Goal: Check status: Check status

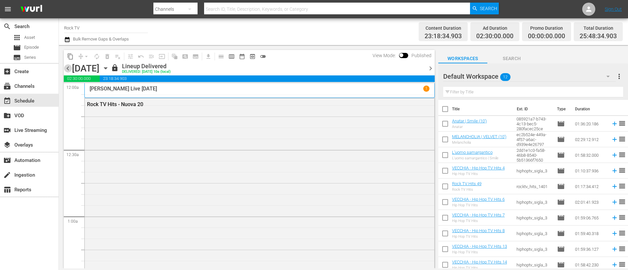
click at [68, 70] on span "chevron_left" at bounding box center [68, 68] width 8 height 8
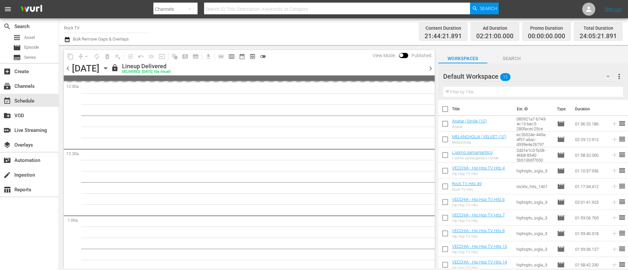
click at [68, 70] on span "chevron_left" at bounding box center [68, 68] width 8 height 8
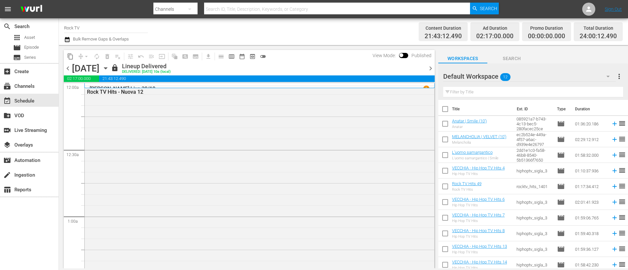
click at [68, 70] on span "chevron_left" at bounding box center [68, 68] width 8 height 8
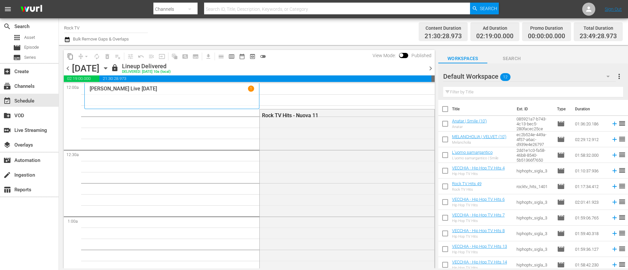
click at [430, 70] on span "chevron_right" at bounding box center [430, 68] width 8 height 8
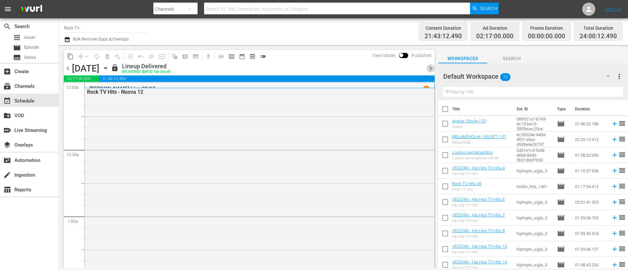
click at [429, 72] on span "chevron_right" at bounding box center [430, 68] width 8 height 8
click at [433, 66] on span "chevron_right" at bounding box center [430, 68] width 8 height 8
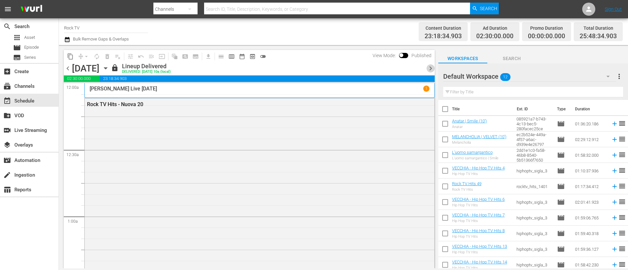
click at [431, 69] on span "chevron_right" at bounding box center [430, 68] width 8 height 8
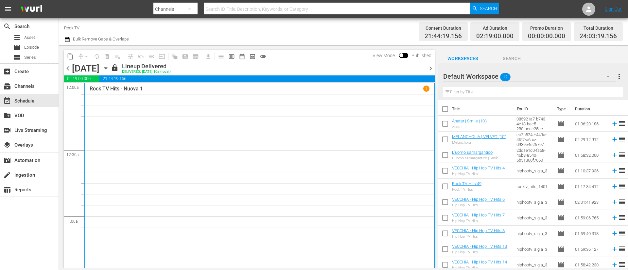
click at [430, 70] on span "chevron_right" at bounding box center [430, 68] width 8 height 8
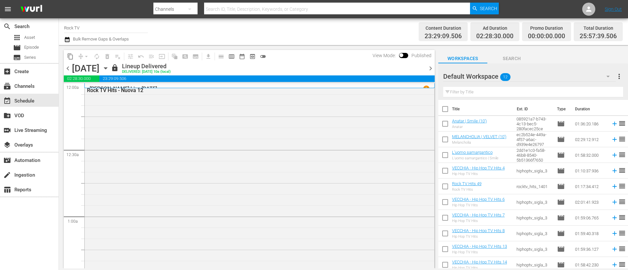
click at [429, 70] on span "chevron_right" at bounding box center [430, 68] width 8 height 8
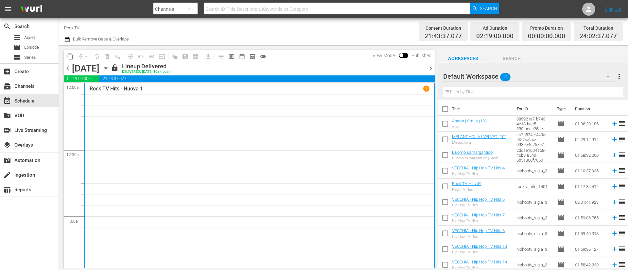
click at [432, 70] on span "chevron_right" at bounding box center [430, 68] width 8 height 8
click at [428, 69] on span "chevron_right" at bounding box center [430, 68] width 8 height 8
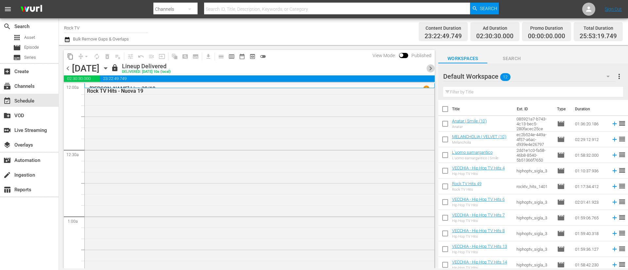
click at [430, 69] on span "chevron_right" at bounding box center [430, 68] width 8 height 8
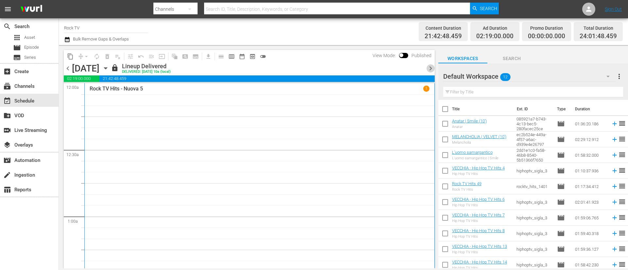
click at [430, 69] on span "chevron_right" at bounding box center [430, 68] width 8 height 8
drag, startPoint x: 431, startPoint y: 68, endPoint x: 477, endPoint y: 17, distance: 68.5
click at [431, 68] on span "chevron_right" at bounding box center [430, 68] width 8 height 8
click at [428, 69] on span "chevron_right" at bounding box center [430, 68] width 8 height 8
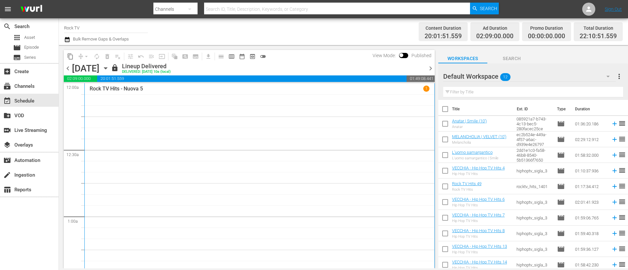
click at [428, 69] on span "chevron_right" at bounding box center [430, 68] width 8 height 8
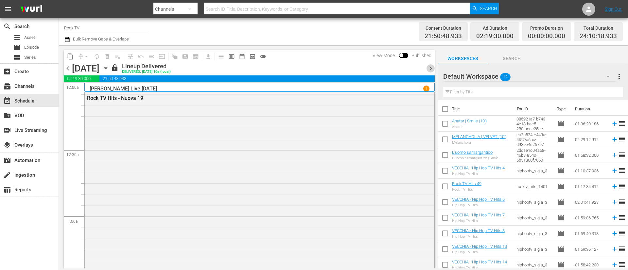
click at [431, 71] on span "chevron_right" at bounding box center [430, 68] width 8 height 8
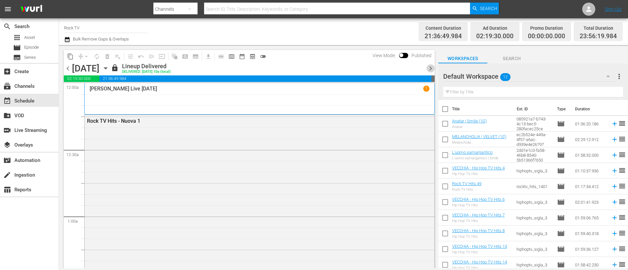
click at [433, 70] on span "chevron_right" at bounding box center [430, 68] width 8 height 8
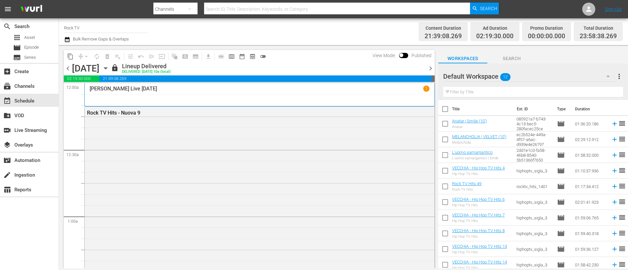
click at [431, 71] on span "chevron_right" at bounding box center [430, 68] width 8 height 8
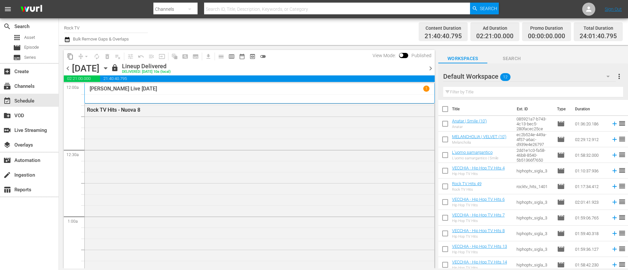
click at [431, 69] on span "chevron_right" at bounding box center [430, 68] width 8 height 8
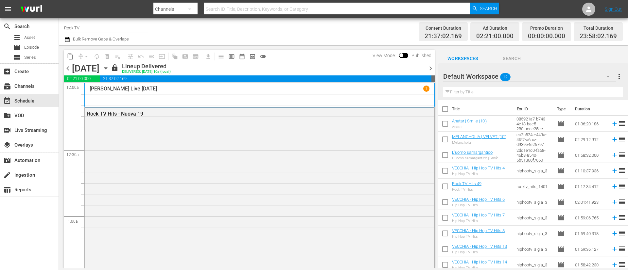
click at [430, 69] on span "chevron_right" at bounding box center [430, 68] width 8 height 8
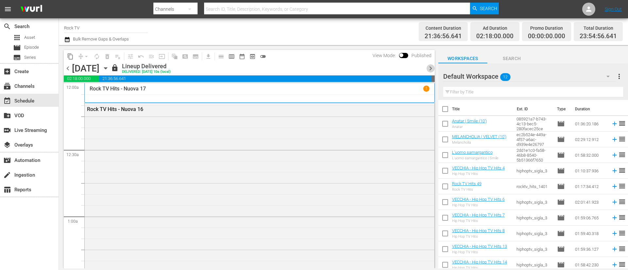
click at [430, 70] on span "chevron_right" at bounding box center [430, 68] width 8 height 8
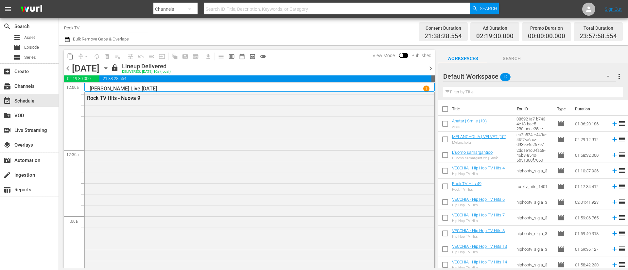
click at [431, 67] on span "chevron_right" at bounding box center [430, 68] width 8 height 8
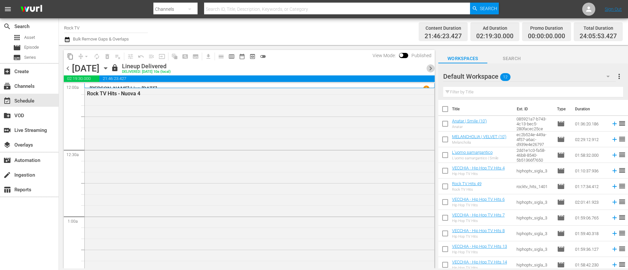
click at [431, 67] on span "chevron_right" at bounding box center [430, 68] width 8 height 8
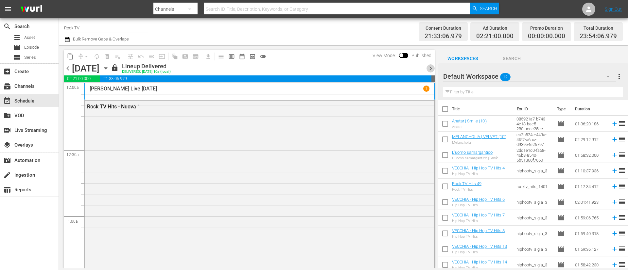
click at [431, 67] on span "chevron_right" at bounding box center [430, 68] width 8 height 8
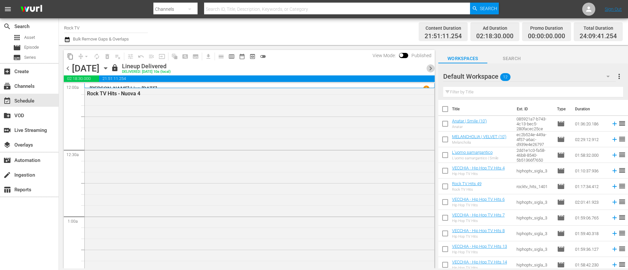
click at [431, 67] on span "chevron_right" at bounding box center [430, 68] width 8 height 8
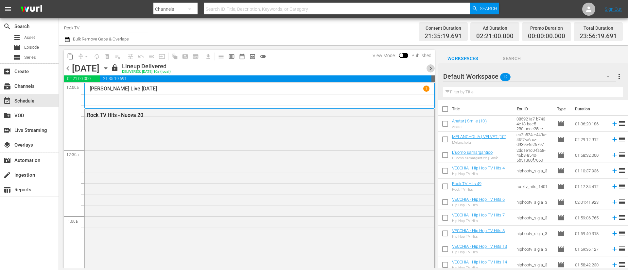
click at [431, 67] on span "chevron_right" at bounding box center [430, 68] width 8 height 8
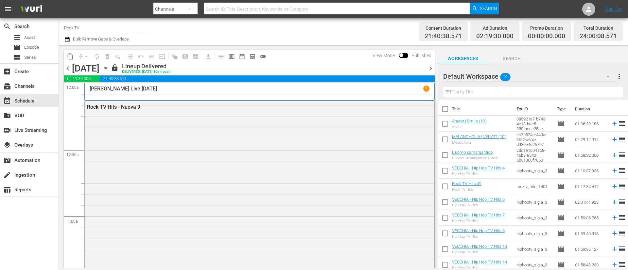
click at [430, 69] on span "chevron_right" at bounding box center [430, 68] width 8 height 8
click at [427, 69] on span "chevron_right" at bounding box center [430, 68] width 8 height 8
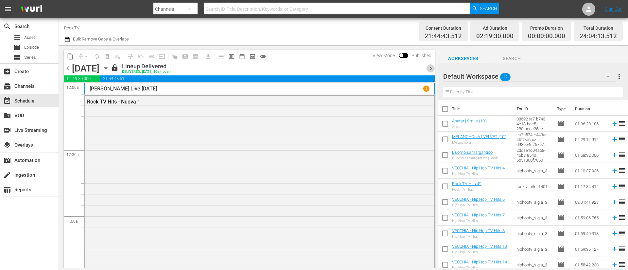
click at [430, 68] on span "chevron_right" at bounding box center [430, 68] width 8 height 8
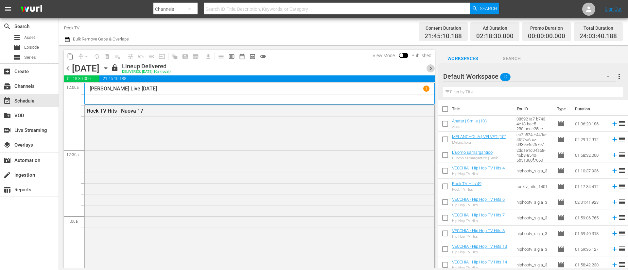
click at [429, 69] on span "chevron_right" at bounding box center [430, 68] width 8 height 8
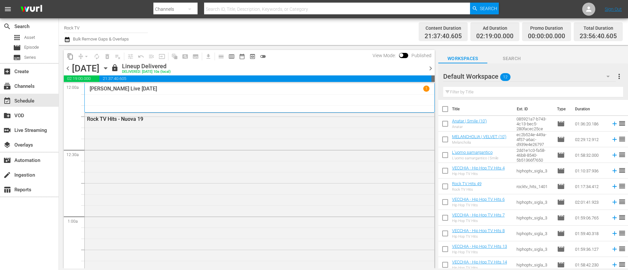
click at [429, 69] on span "chevron_right" at bounding box center [430, 68] width 8 height 8
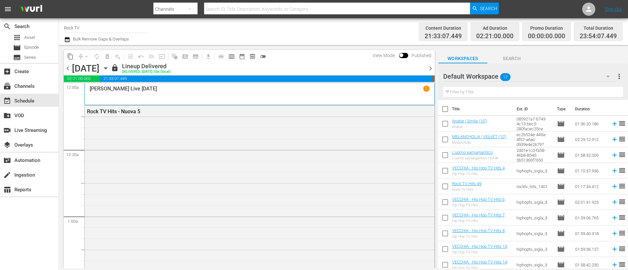
click at [429, 69] on span "chevron_right" at bounding box center [430, 68] width 8 height 8
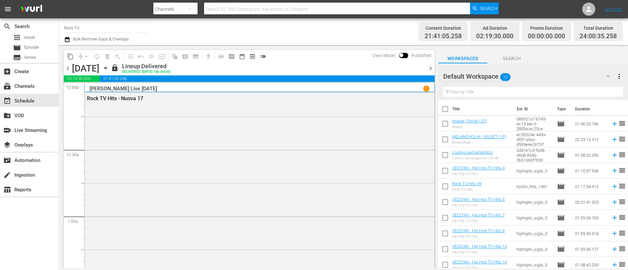
click at [429, 69] on span "chevron_right" at bounding box center [430, 68] width 8 height 8
click at [430, 69] on span "chevron_right" at bounding box center [430, 68] width 8 height 8
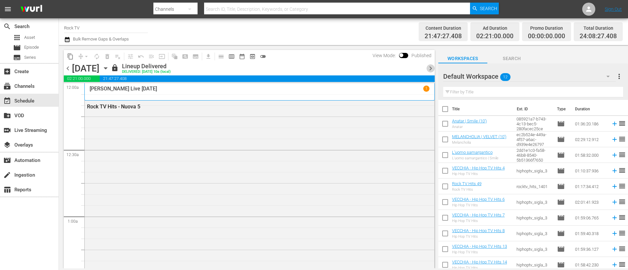
click at [430, 69] on span "chevron_right" at bounding box center [430, 68] width 8 height 8
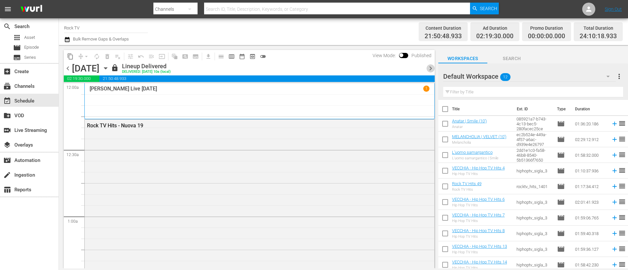
click at [430, 69] on span "chevron_right" at bounding box center [430, 68] width 8 height 8
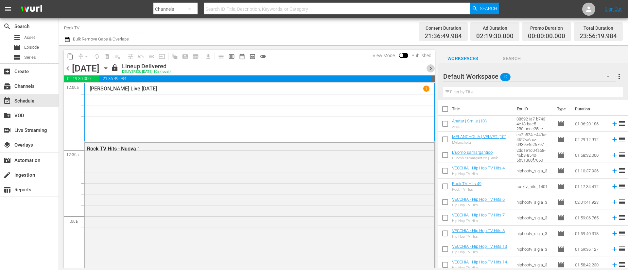
click at [430, 69] on span "chevron_right" at bounding box center [430, 68] width 8 height 8
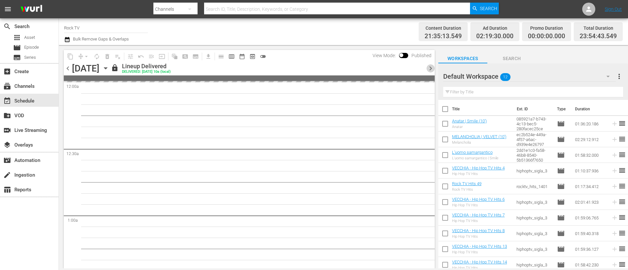
click at [430, 69] on span "chevron_right" at bounding box center [430, 68] width 8 height 8
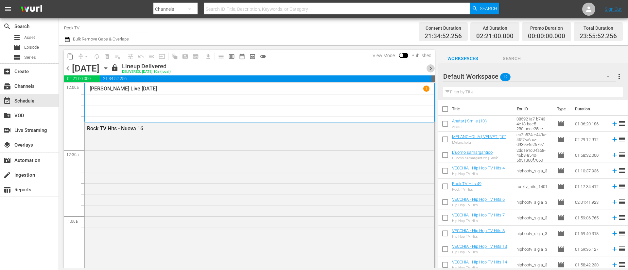
click at [430, 69] on span "chevron_right" at bounding box center [430, 68] width 8 height 8
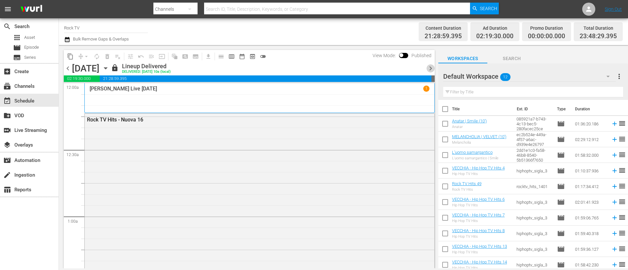
click at [430, 69] on span "chevron_right" at bounding box center [430, 68] width 8 height 8
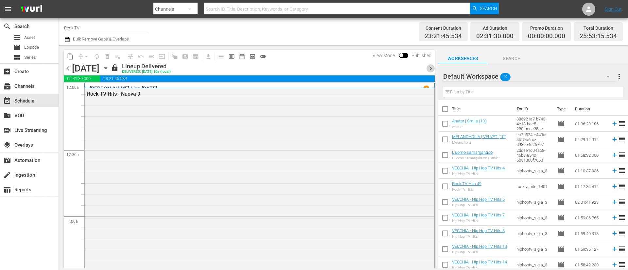
click at [430, 69] on span "chevron_right" at bounding box center [430, 68] width 8 height 8
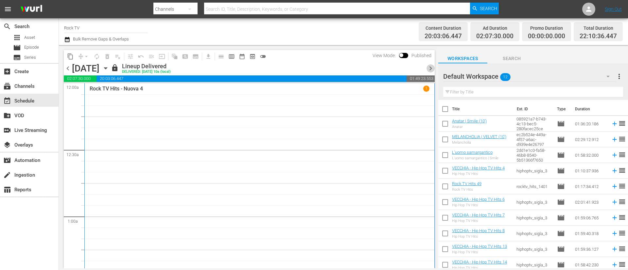
click at [430, 69] on span "chevron_right" at bounding box center [430, 68] width 8 height 8
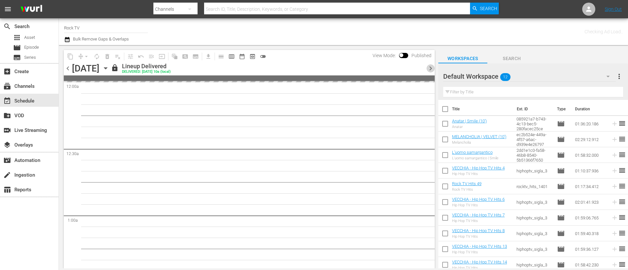
click at [430, 69] on span "chevron_right" at bounding box center [430, 68] width 8 height 8
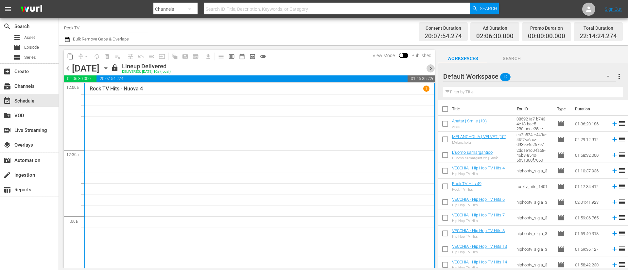
click at [430, 69] on span "chevron_right" at bounding box center [430, 68] width 8 height 8
